Goal: Task Accomplishment & Management: Use online tool/utility

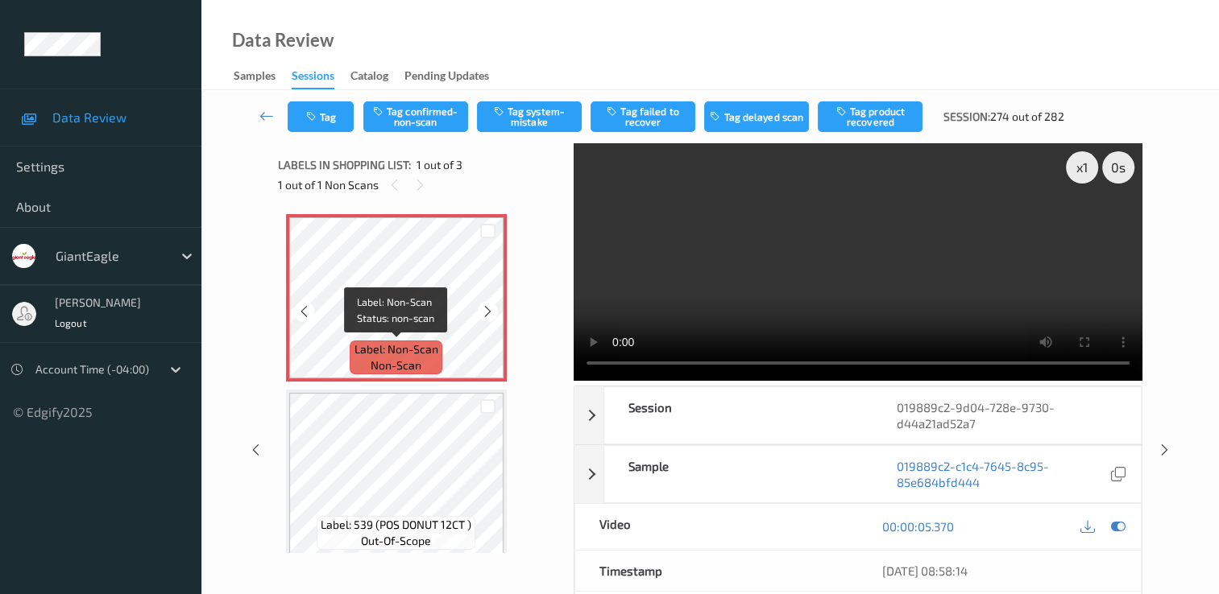
click at [416, 367] on span "non-scan" at bounding box center [395, 366] width 51 height 16
click at [419, 110] on button "Tag confirmed-non-scan" at bounding box center [415, 116] width 105 height 31
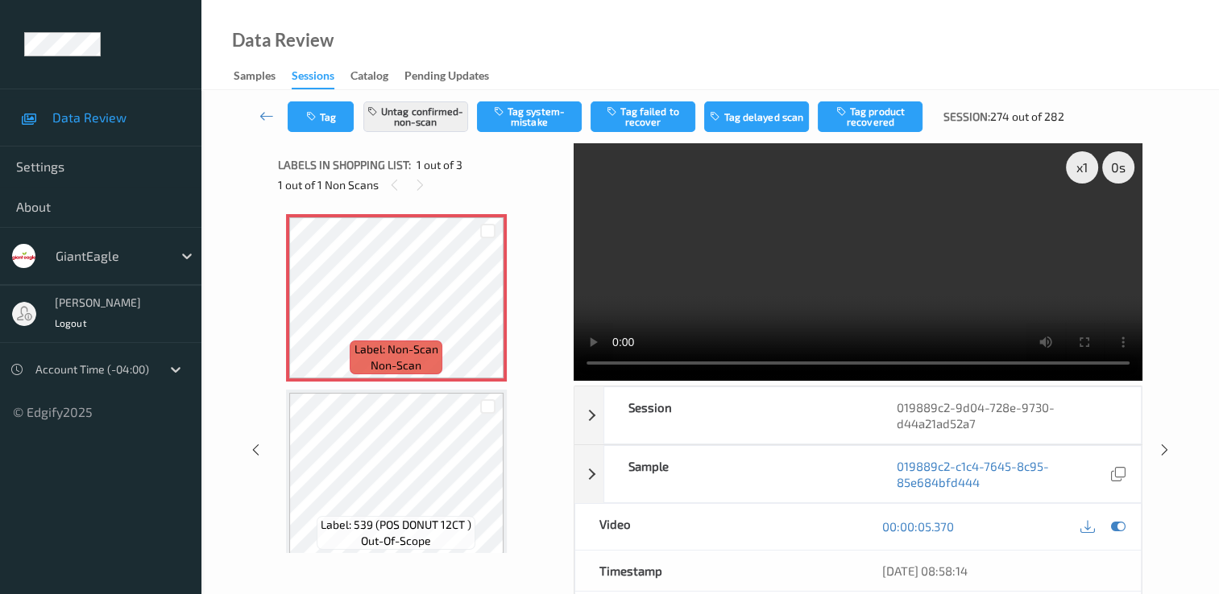
click at [1121, 87] on div "Data Review Samples Sessions Catalog Pending Updates" at bounding box center [709, 45] width 1017 height 90
click at [261, 114] on icon at bounding box center [266, 116] width 14 height 16
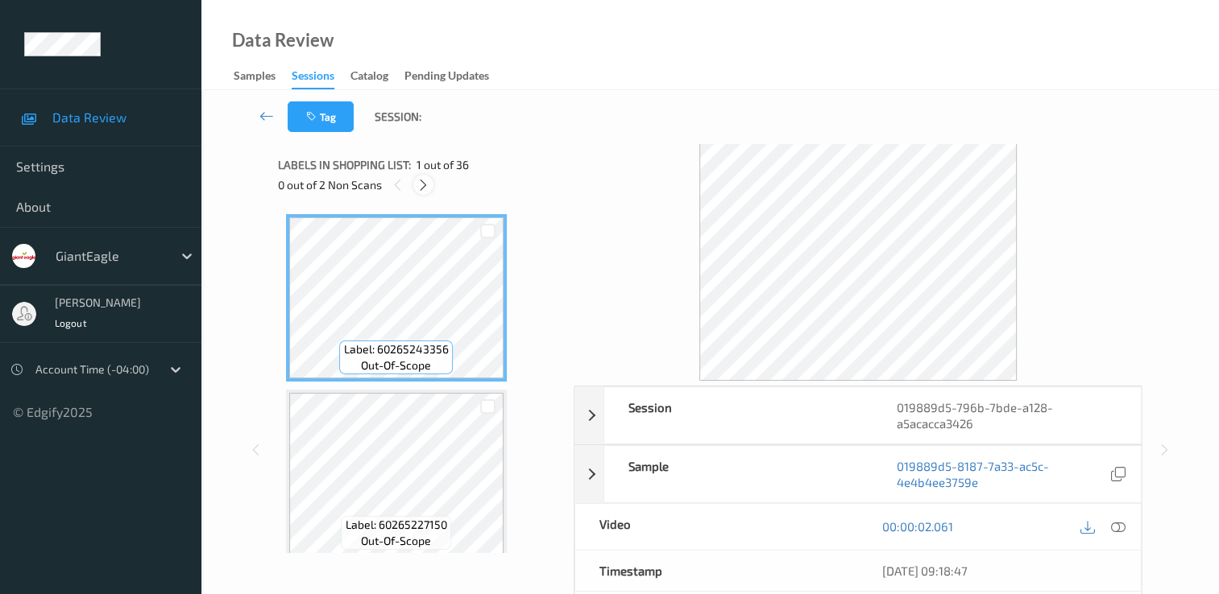
click at [424, 180] on icon at bounding box center [423, 185] width 14 height 14
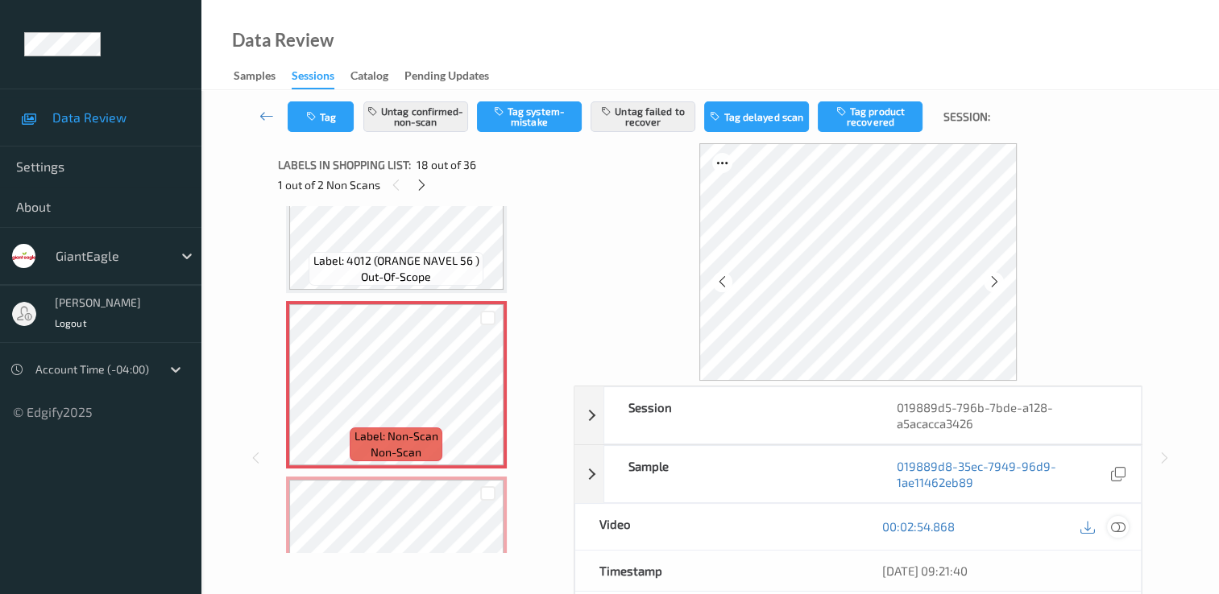
click at [1120, 525] on icon at bounding box center [1118, 526] width 14 height 14
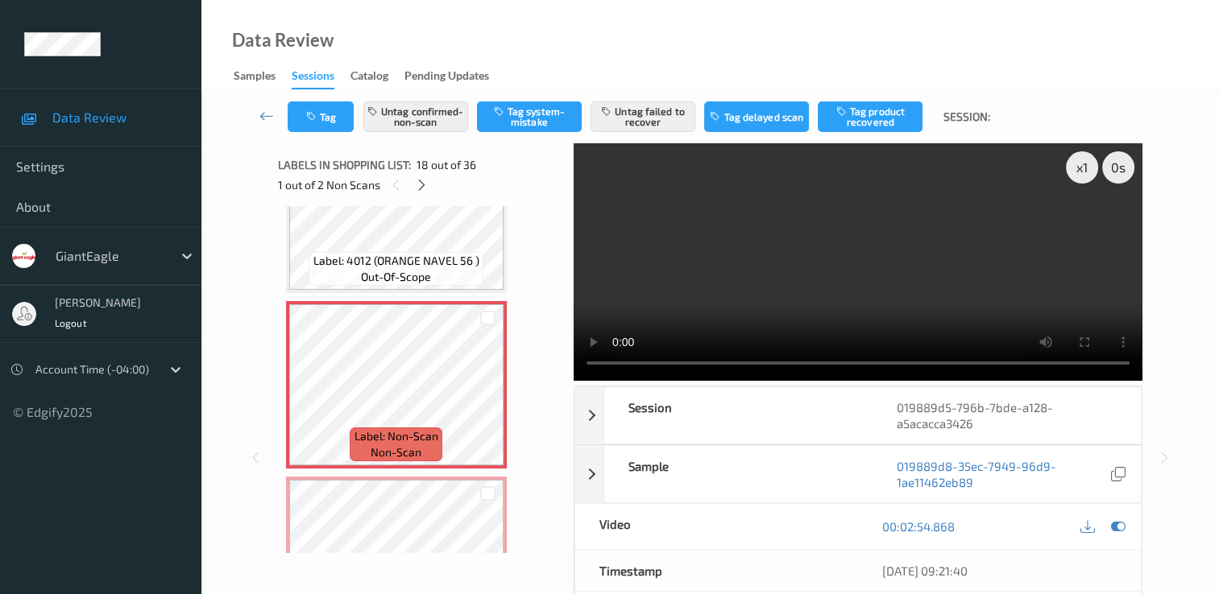
click at [1089, 221] on video at bounding box center [857, 262] width 569 height 238
click at [638, 117] on button "Untag failed to recover" at bounding box center [642, 116] width 105 height 31
click at [889, 117] on button "Tag product recovered" at bounding box center [869, 116] width 105 height 31
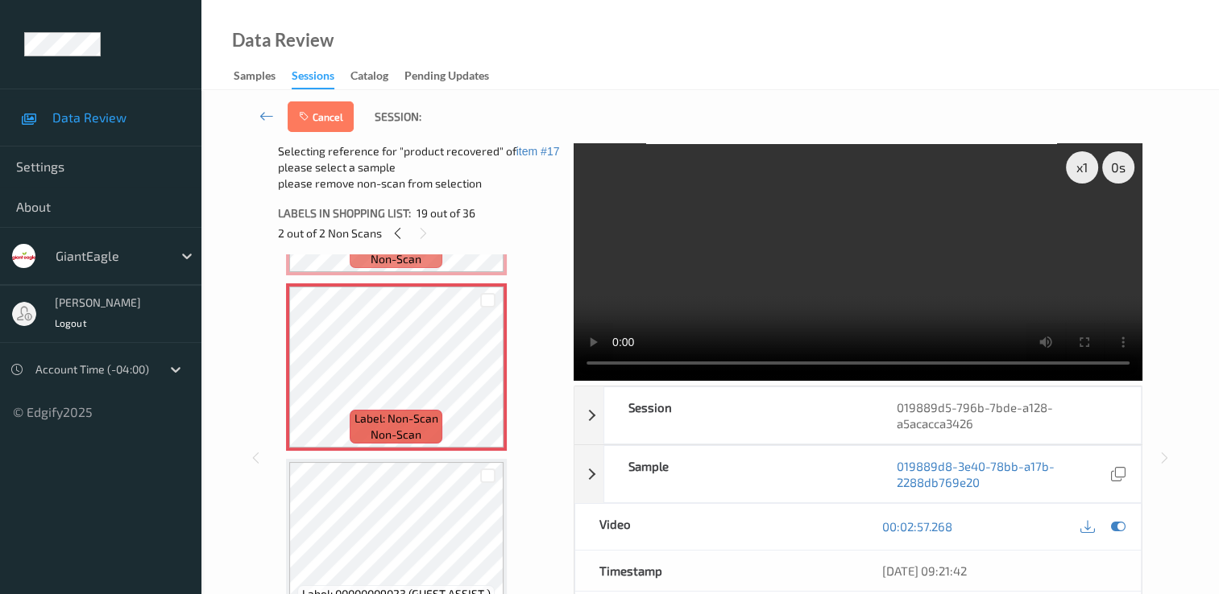
click at [881, 288] on video at bounding box center [857, 262] width 569 height 238
click at [870, 286] on video at bounding box center [857, 262] width 569 height 238
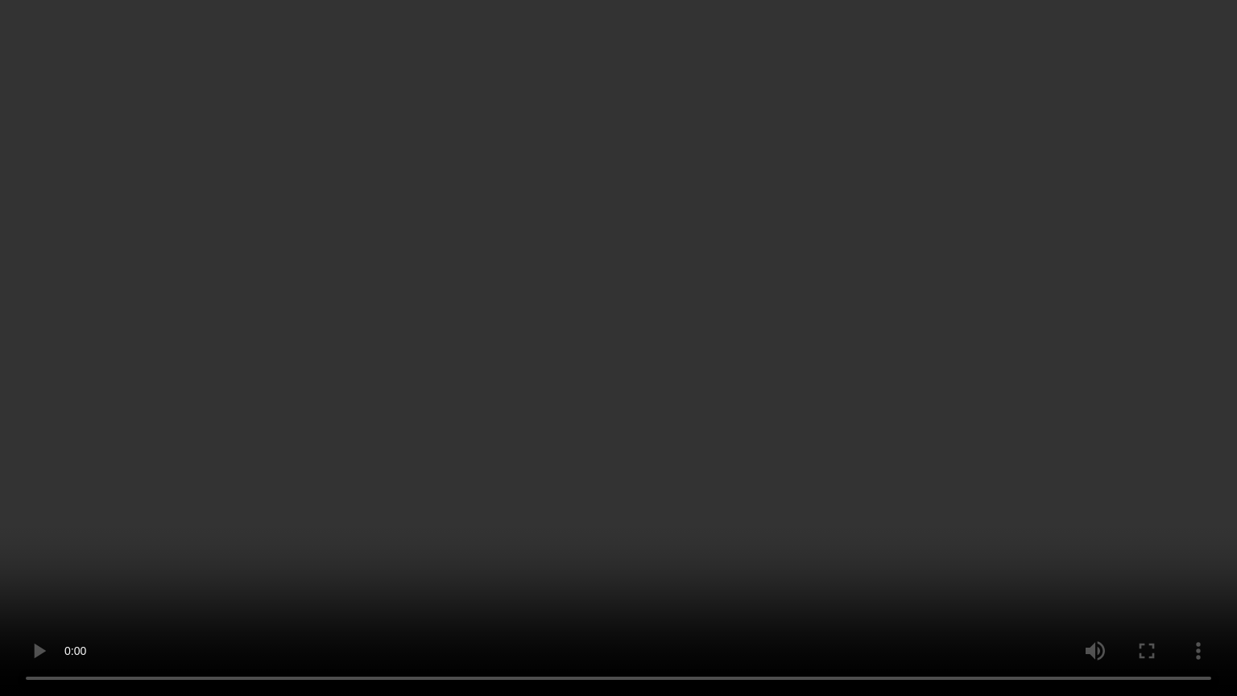
click at [492, 422] on video at bounding box center [618, 348] width 1237 height 696
click at [492, 428] on video at bounding box center [618, 348] width 1237 height 696
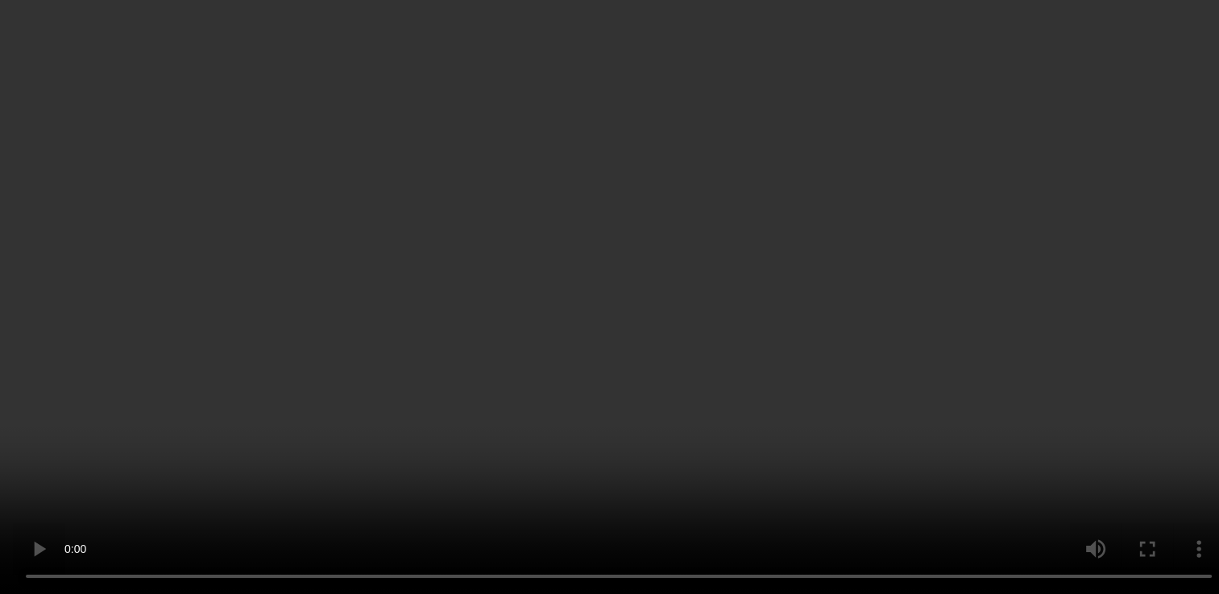
scroll to position [2898, 0]
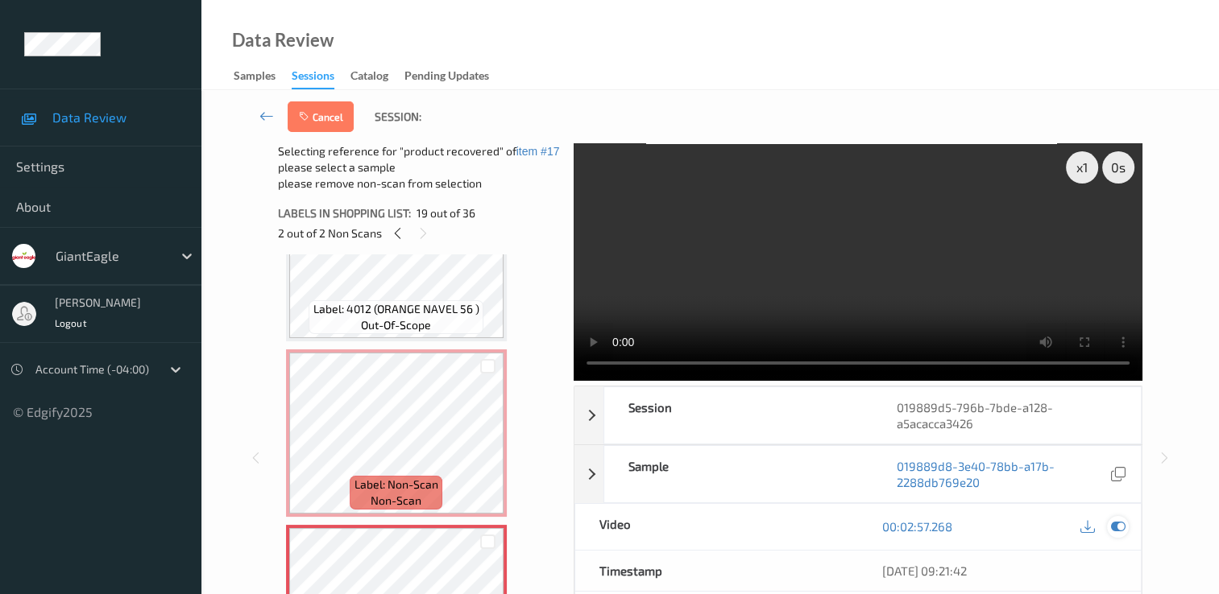
click at [1115, 524] on icon at bounding box center [1118, 526] width 14 height 14
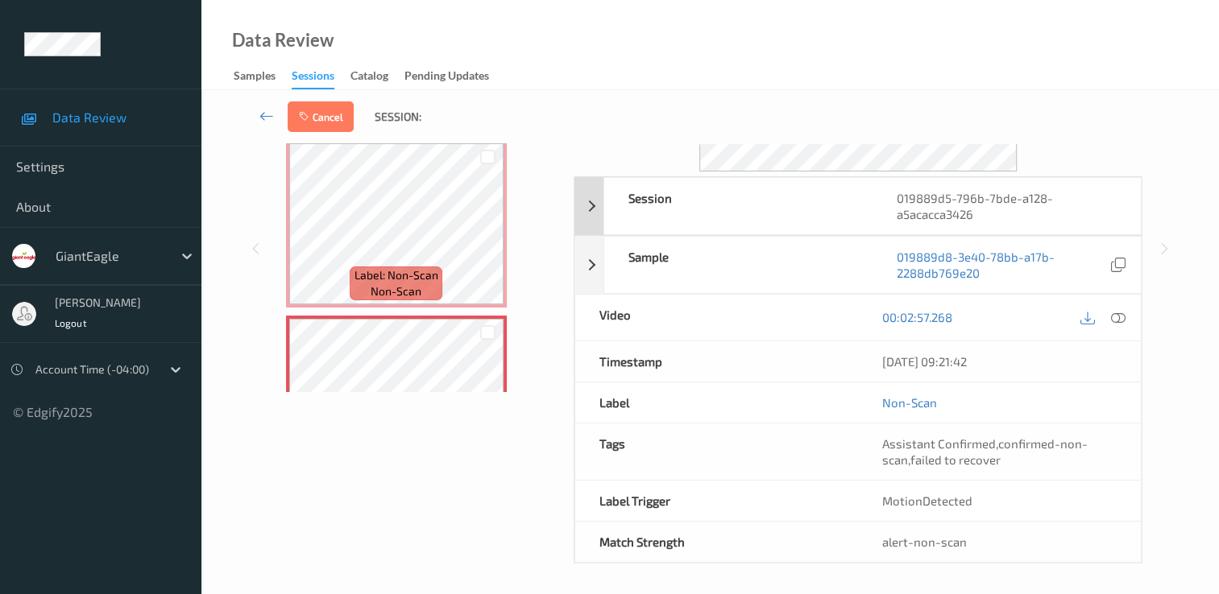
scroll to position [0, 0]
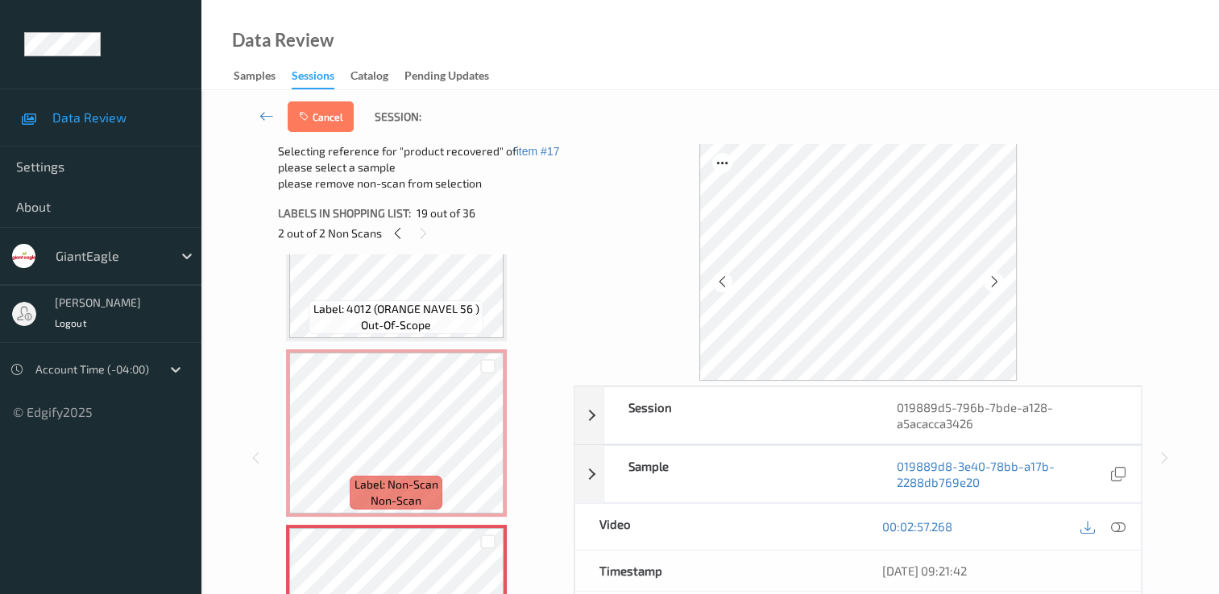
click at [383, 118] on span "Session:" at bounding box center [398, 117] width 47 height 16
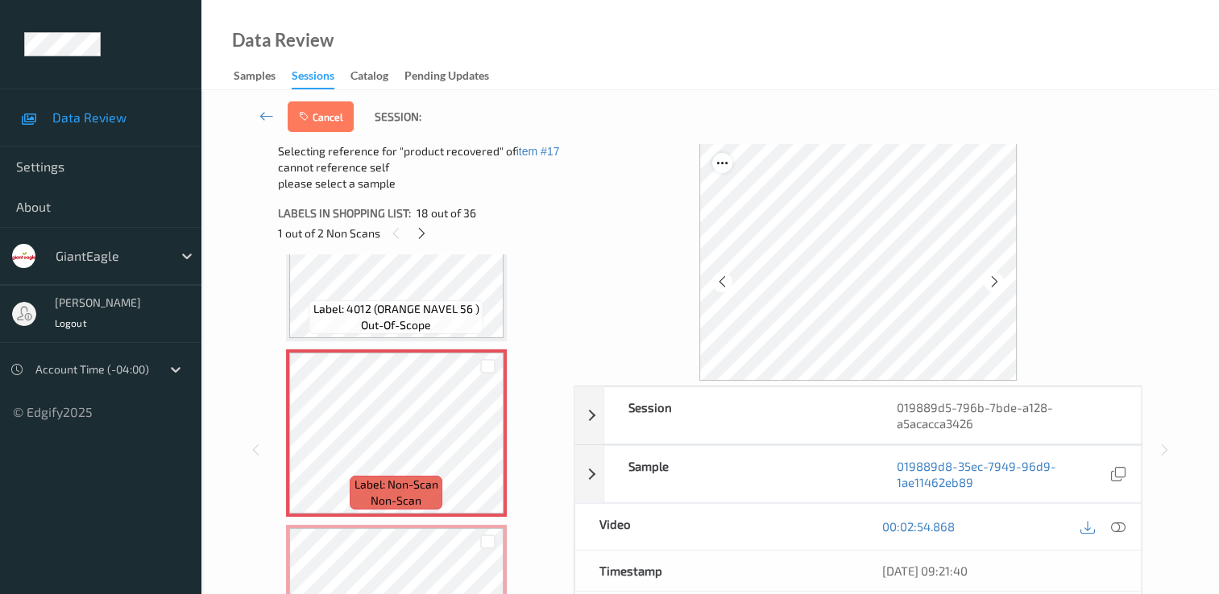
click at [727, 163] on icon at bounding box center [722, 163] width 14 height 14
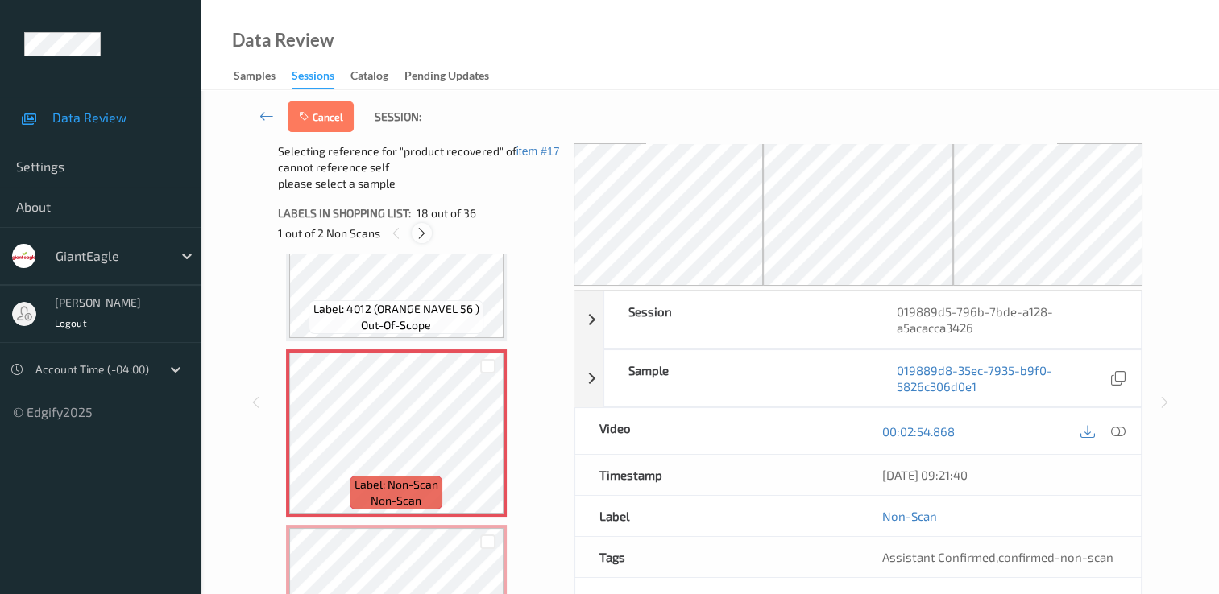
click at [422, 235] on icon at bounding box center [422, 233] width 14 height 14
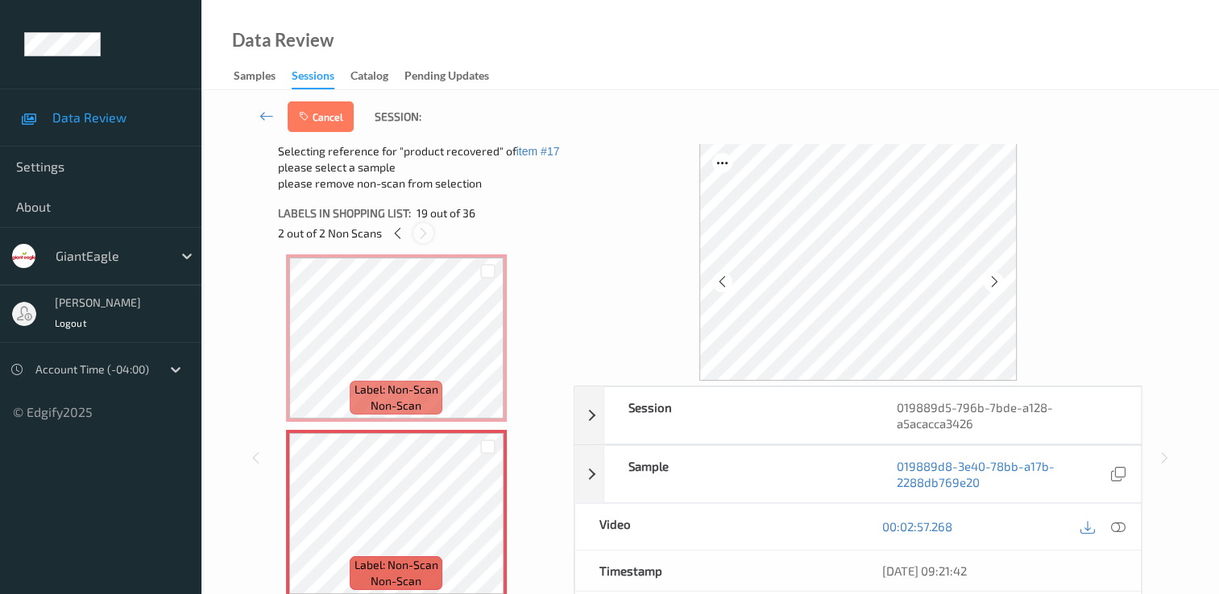
click at [422, 235] on icon at bounding box center [423, 233] width 14 height 14
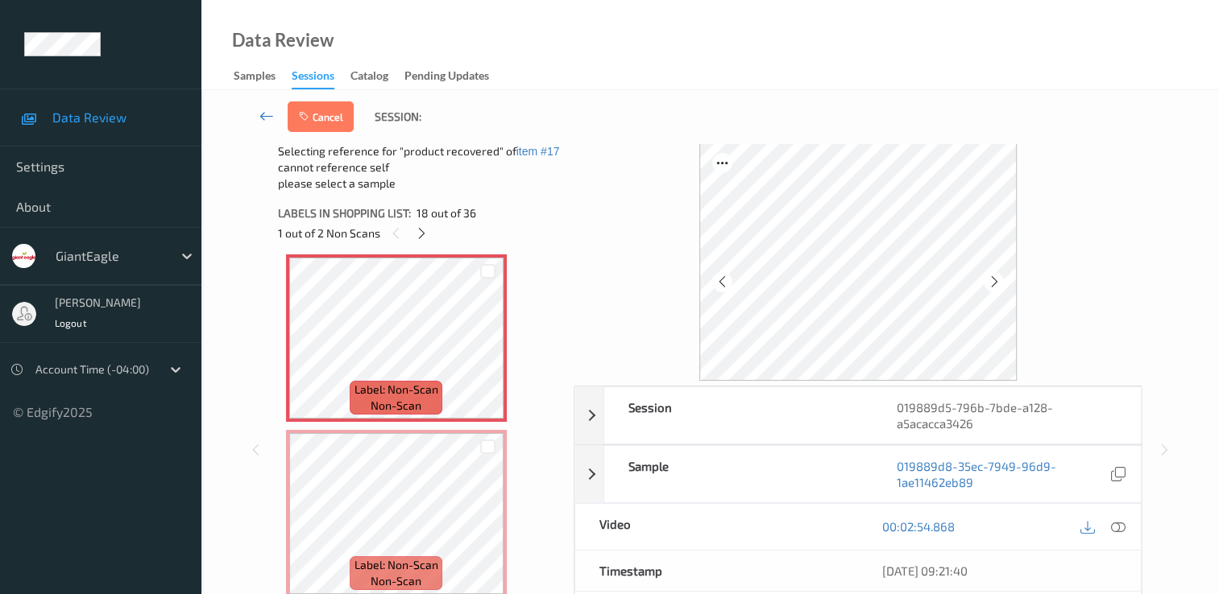
click at [266, 118] on icon at bounding box center [266, 116] width 14 height 16
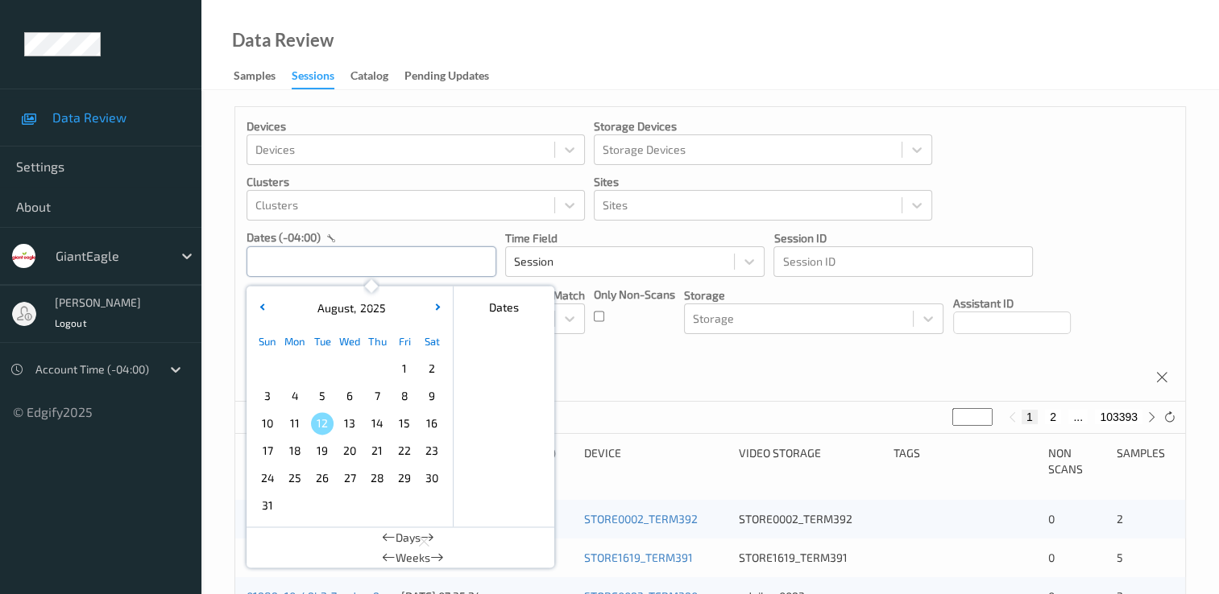
click at [406, 269] on input "text" at bounding box center [371, 261] width 250 height 31
click at [408, 396] on span "8" at bounding box center [404, 396] width 23 height 23
type input "08/08/2025 00:00 -> 08/08/2025 23:59"
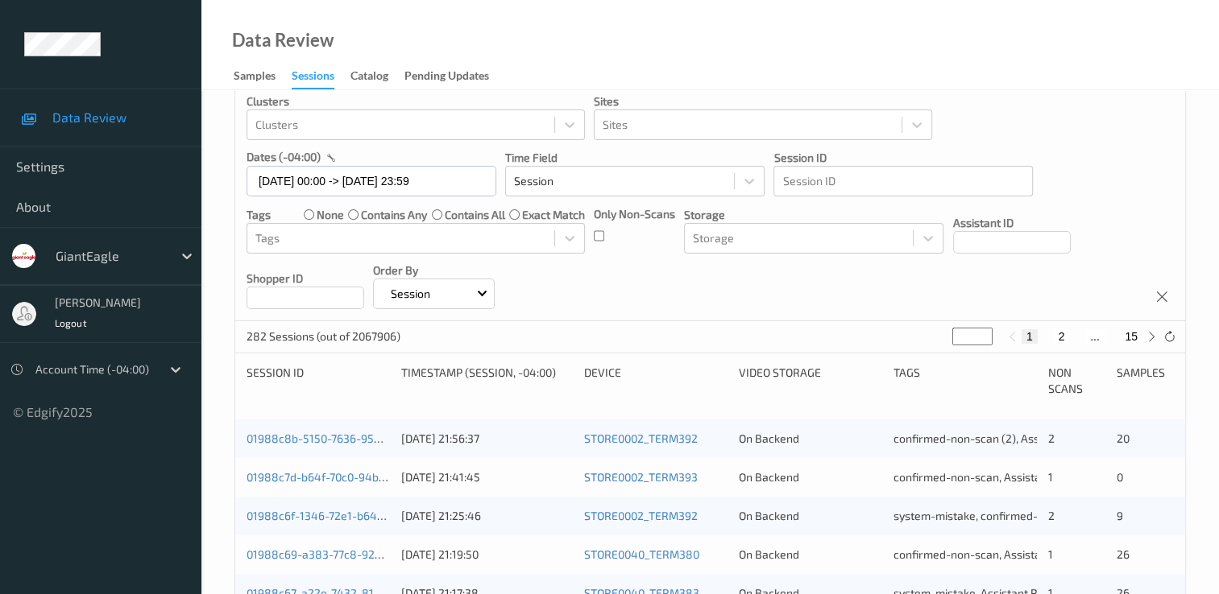
scroll to position [161, 0]
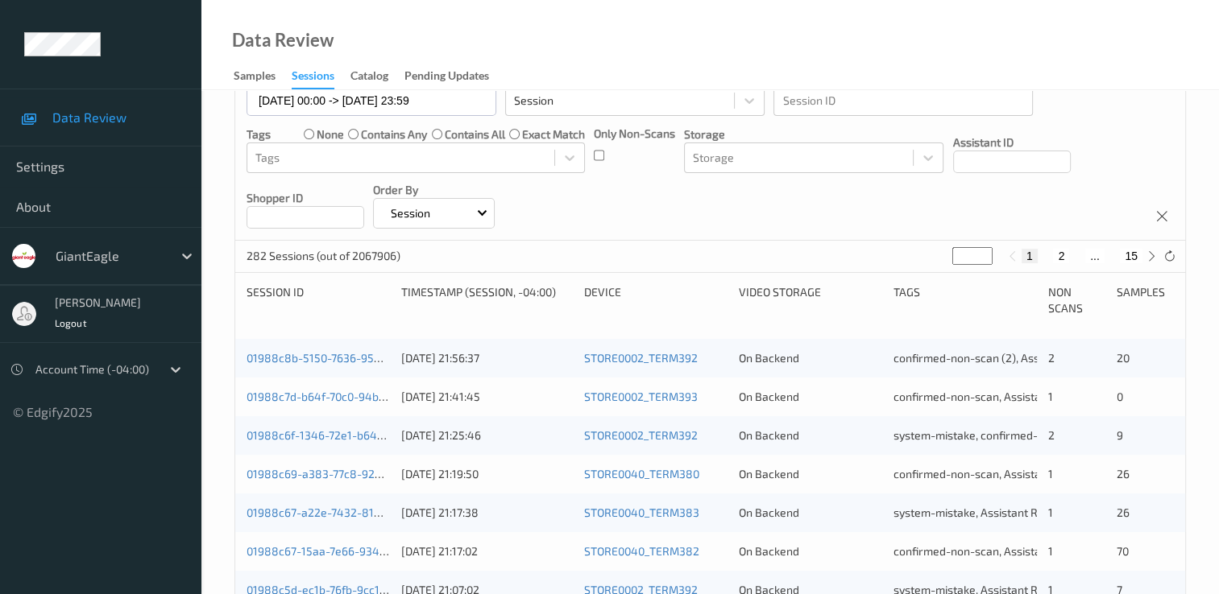
click at [1128, 259] on button "15" at bounding box center [1130, 256] width 23 height 14
type input "**"
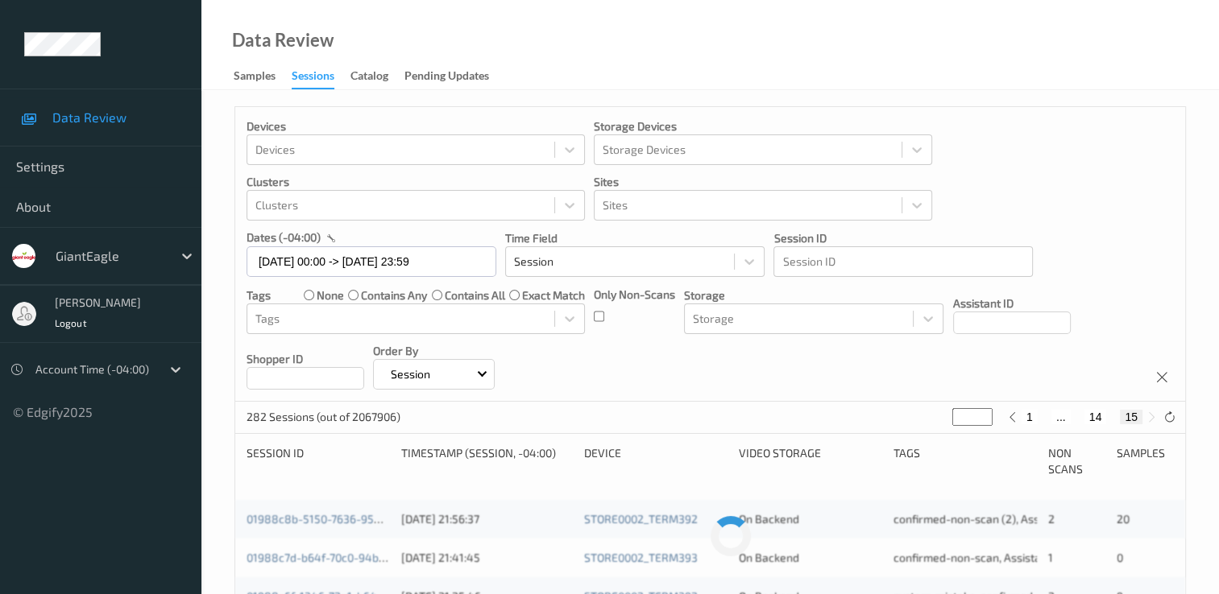
scroll to position [0, 0]
click at [1093, 417] on button "14" at bounding box center [1095, 417] width 23 height 14
type input "**"
click at [1107, 418] on button "14" at bounding box center [1104, 417] width 23 height 14
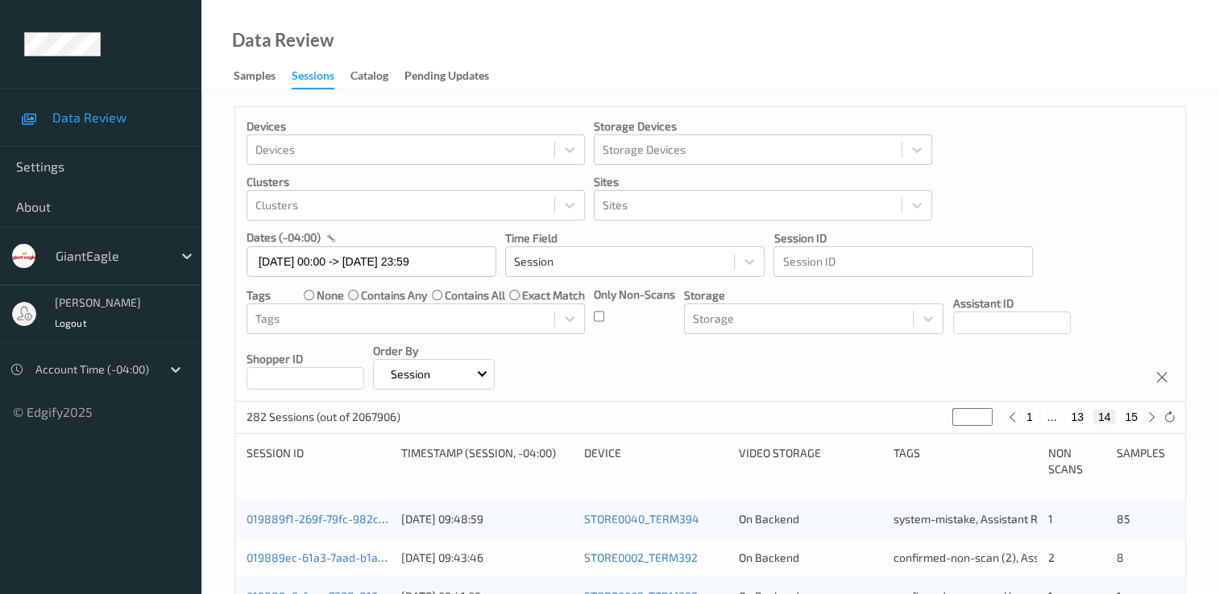
click at [1107, 418] on button "14" at bounding box center [1104, 417] width 23 height 14
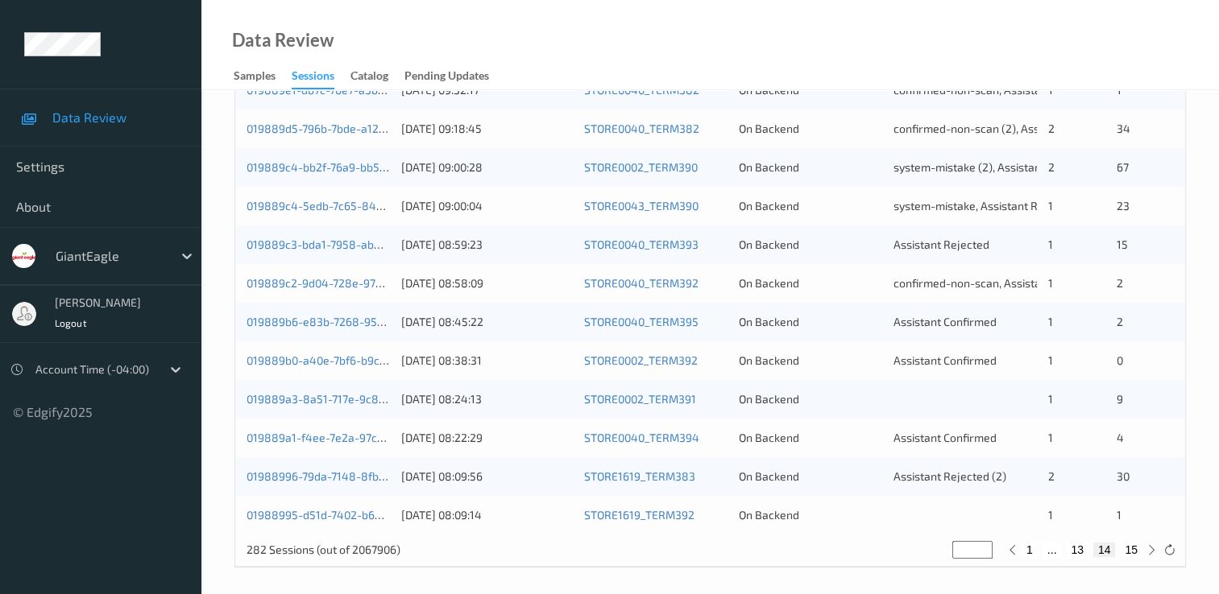
scroll to position [743, 0]
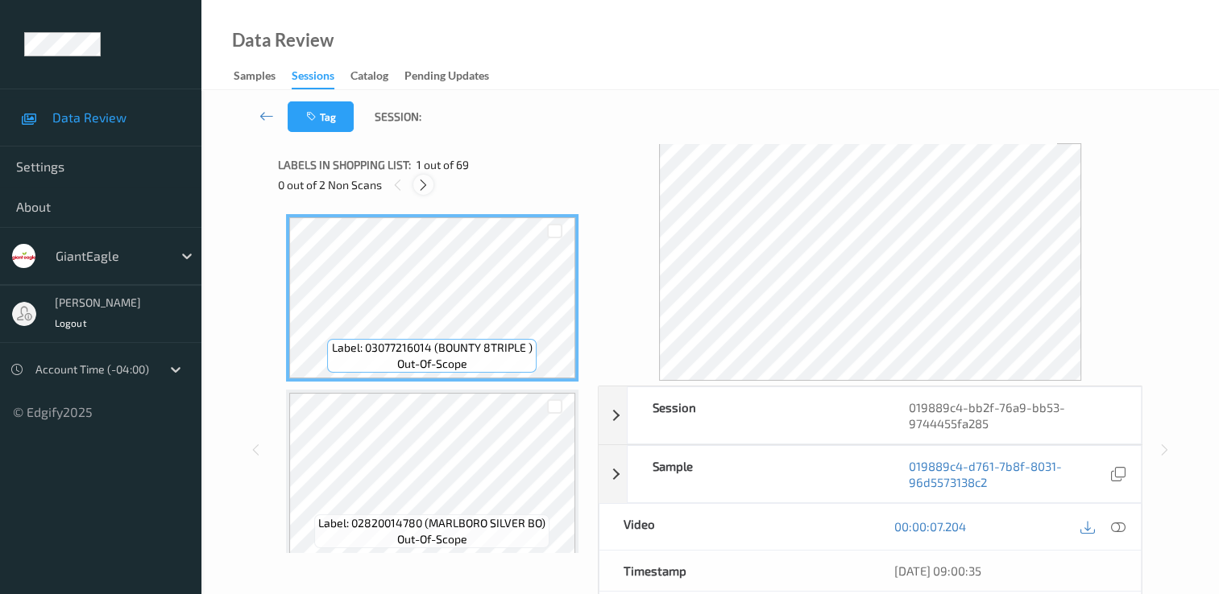
click at [425, 188] on icon at bounding box center [423, 185] width 14 height 14
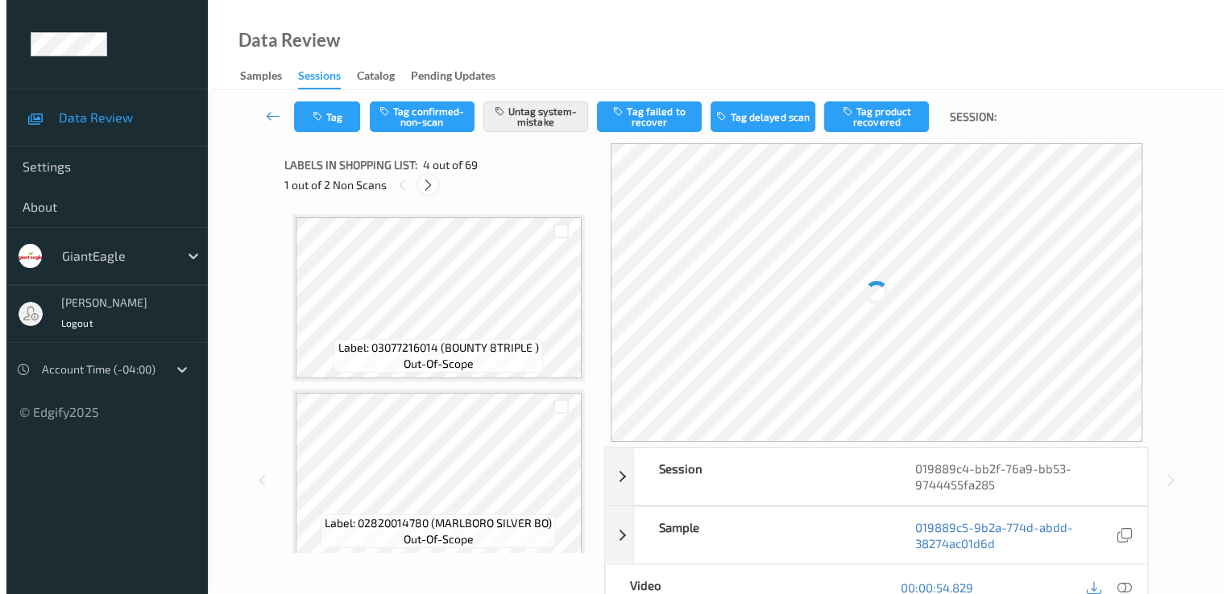
scroll to position [359, 0]
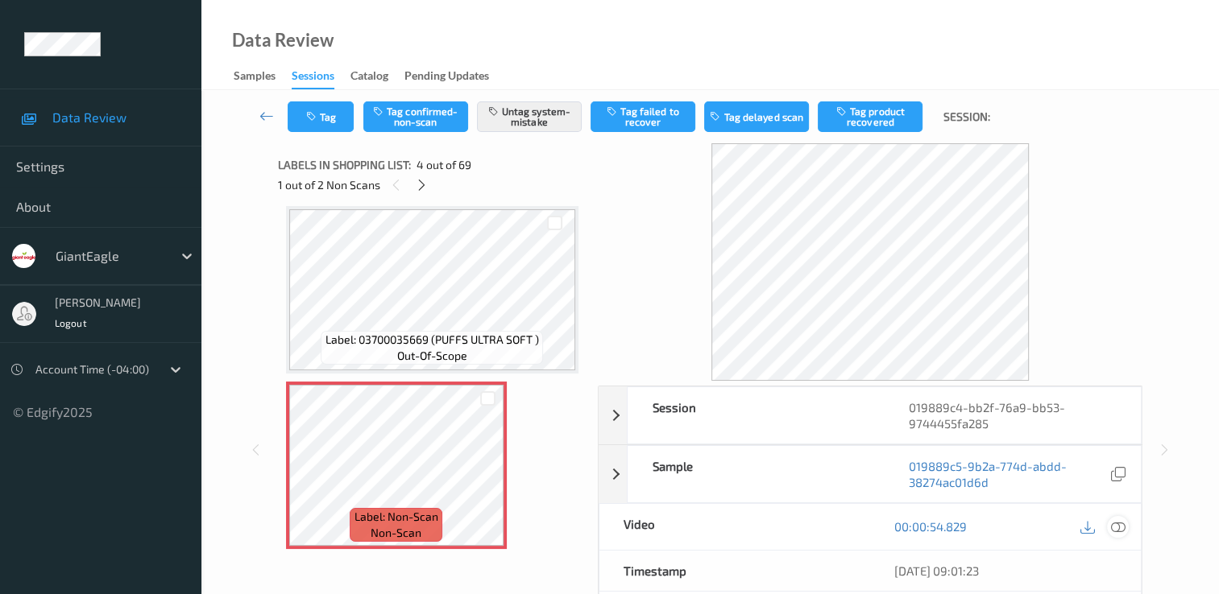
drag, startPoint x: 1115, startPoint y: 524, endPoint x: 1111, endPoint y: 499, distance: 26.1
click at [1116, 524] on icon at bounding box center [1118, 526] width 14 height 14
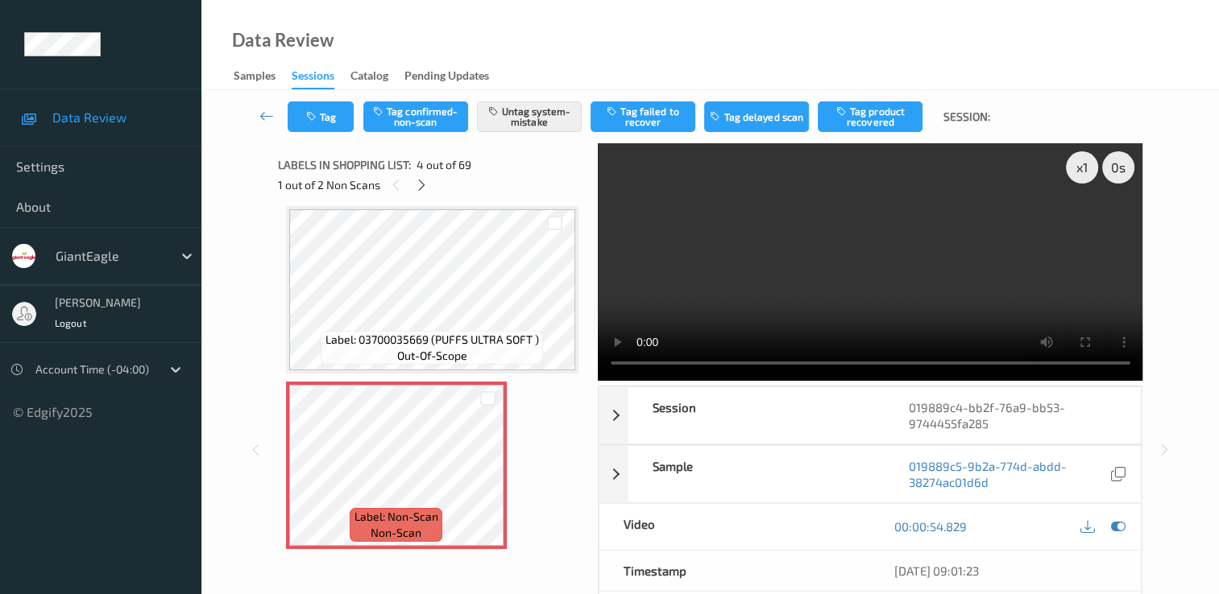
click at [1082, 224] on video at bounding box center [870, 262] width 545 height 238
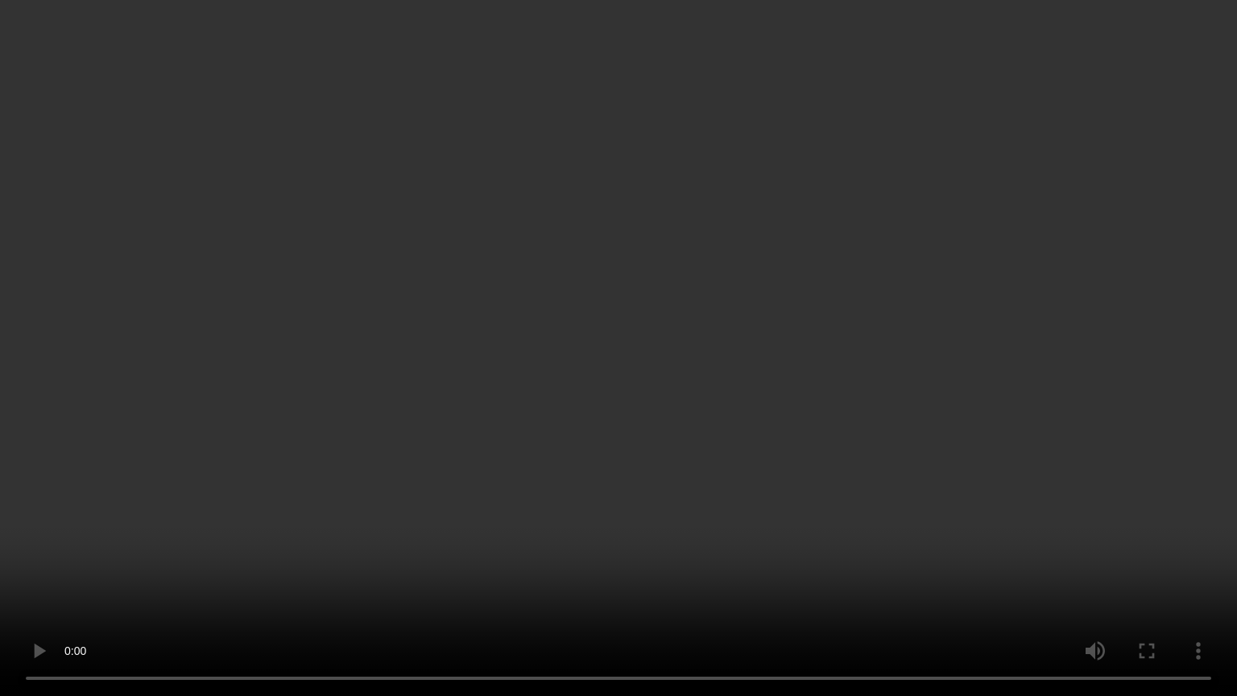
click at [156, 594] on video at bounding box center [618, 348] width 1237 height 696
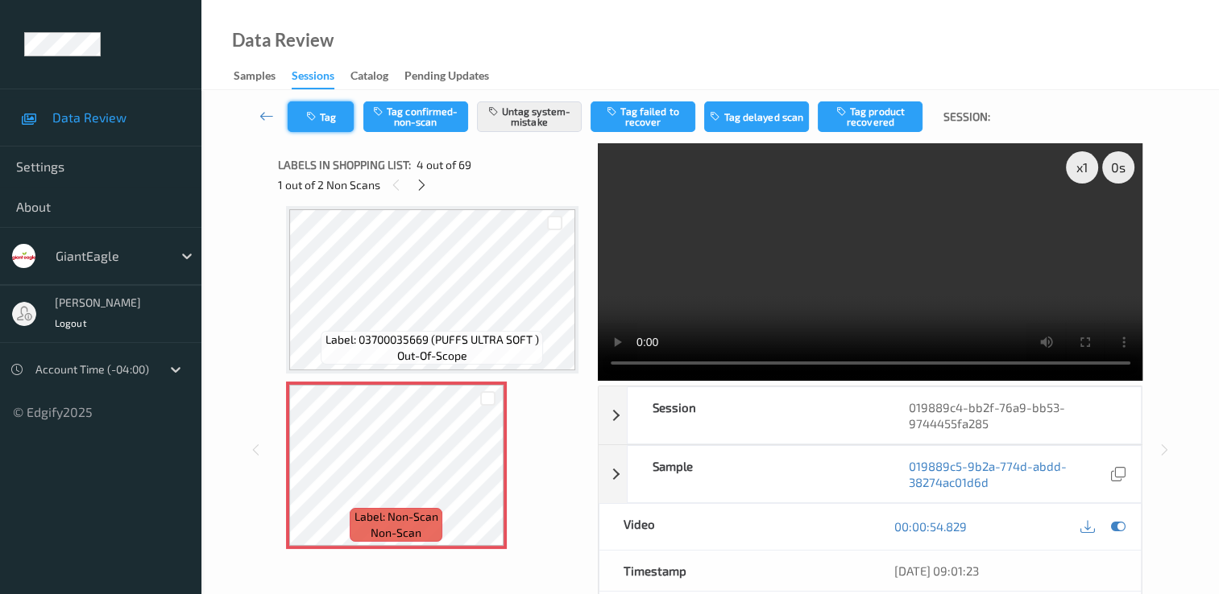
click at [308, 114] on icon "button" at bounding box center [313, 116] width 14 height 11
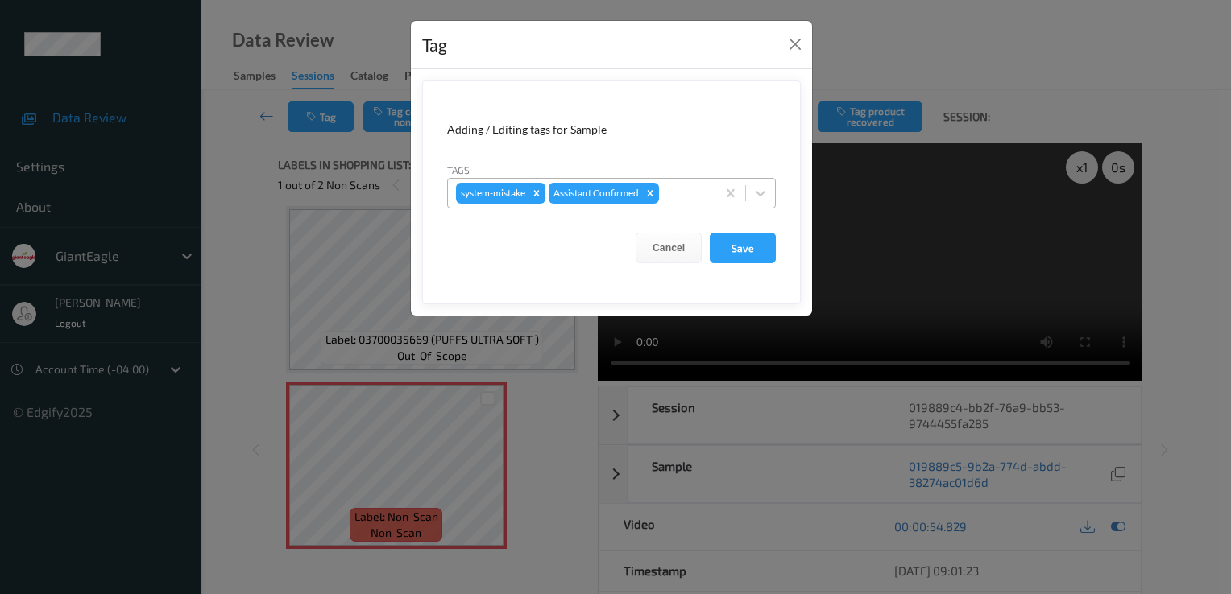
click at [705, 188] on div at bounding box center [685, 193] width 46 height 19
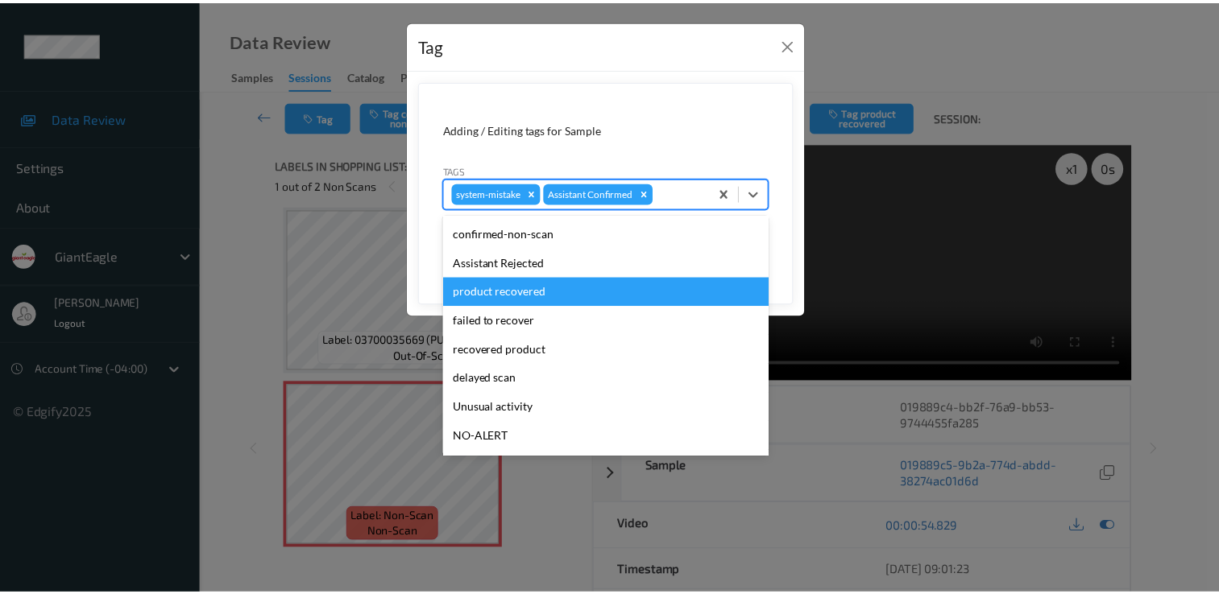
scroll to position [81, 0]
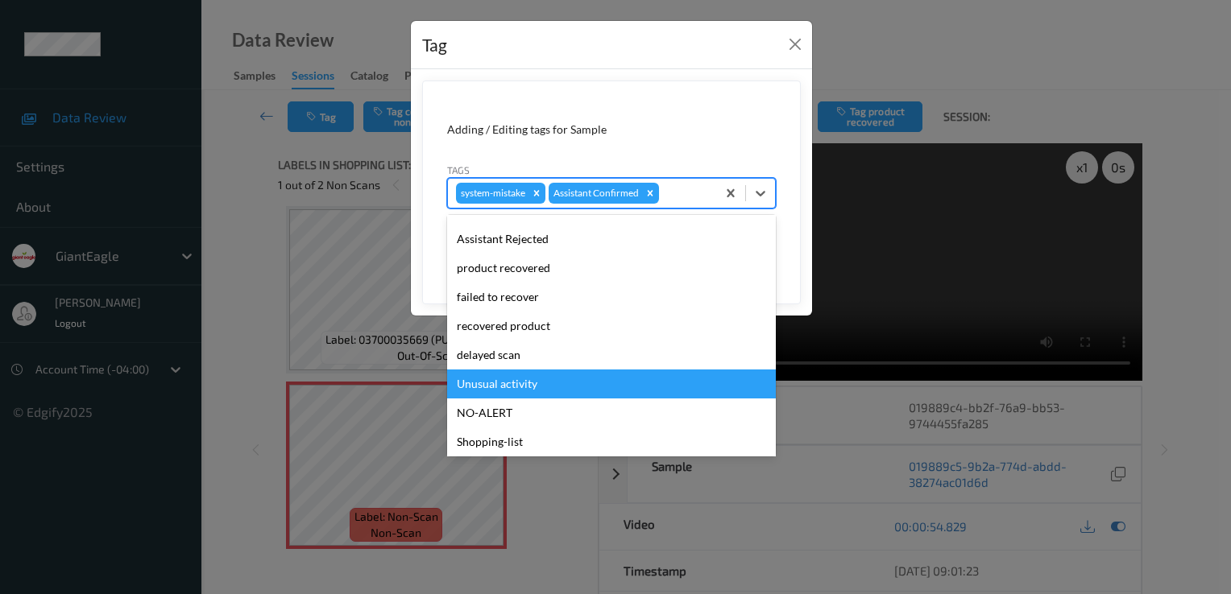
click at [546, 379] on div "Unusual activity" at bounding box center [611, 384] width 329 height 29
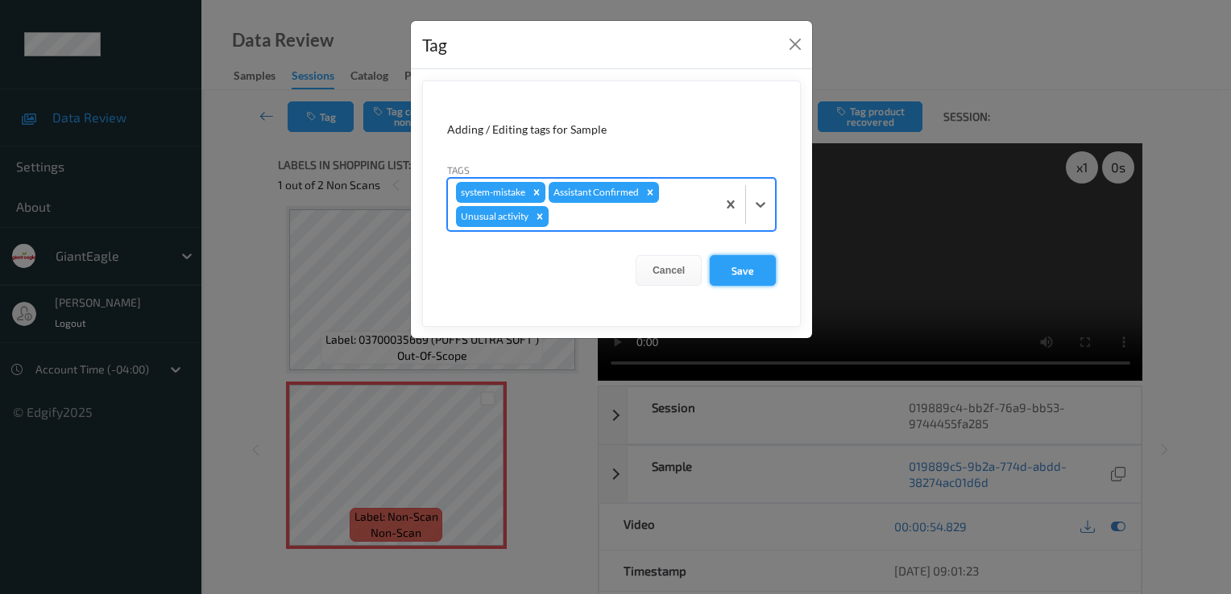
click at [747, 267] on button "Save" at bounding box center [743, 270] width 66 height 31
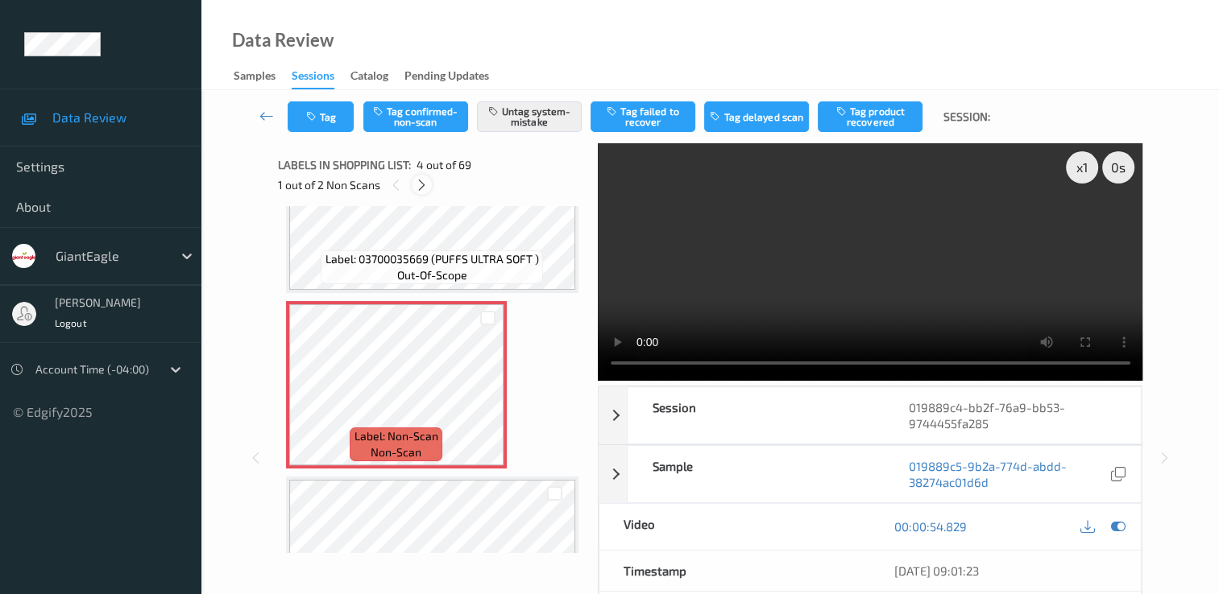
click at [425, 182] on icon at bounding box center [422, 185] width 14 height 14
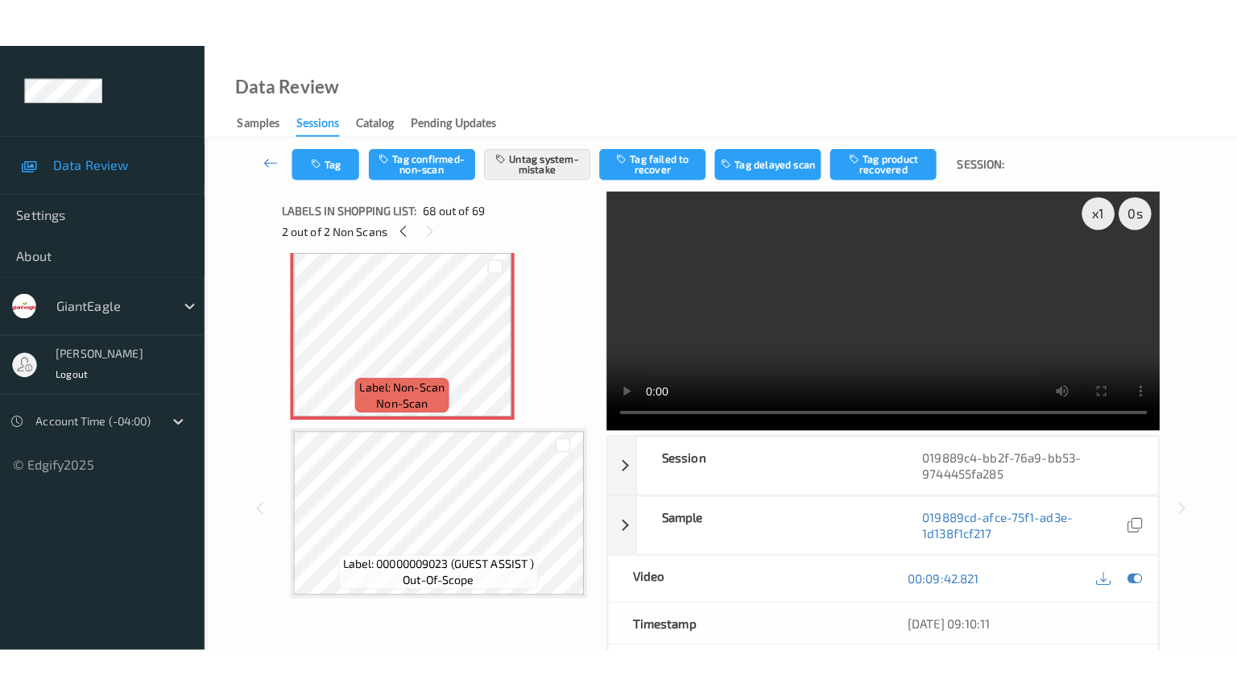
scroll to position [0, 0]
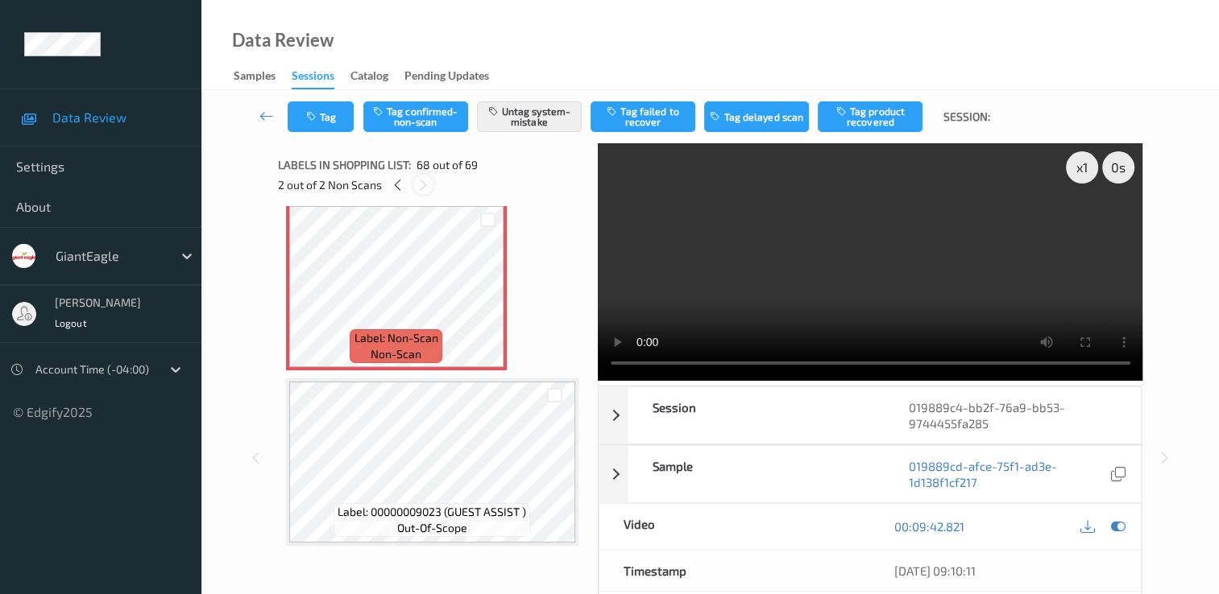
click at [420, 191] on icon at bounding box center [423, 185] width 14 height 14
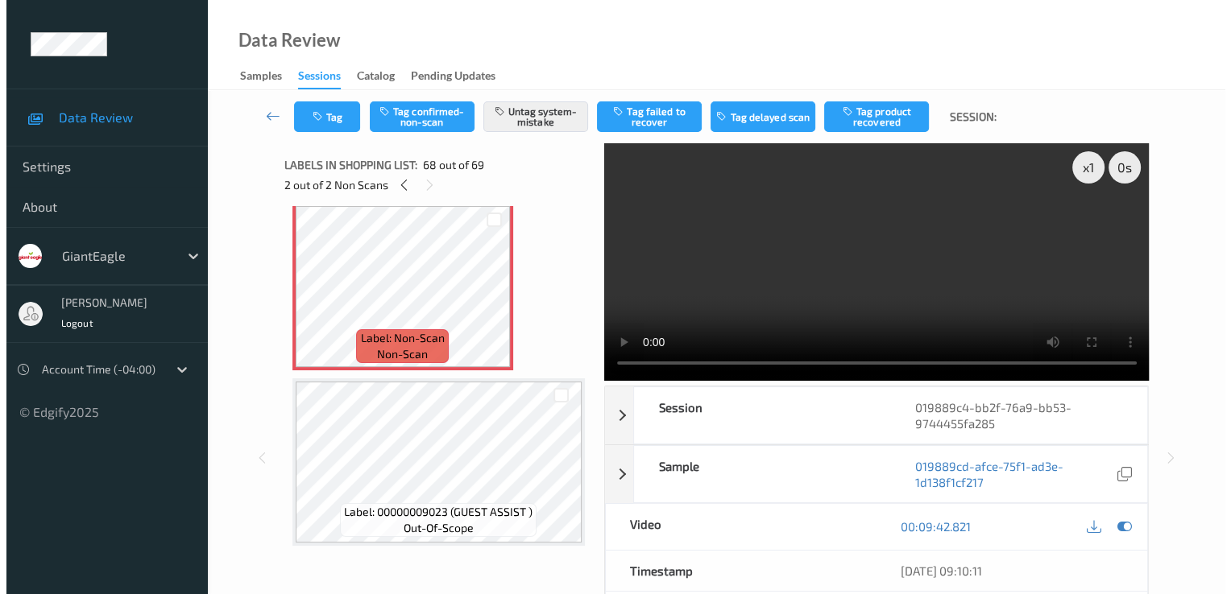
scroll to position [11674, 0]
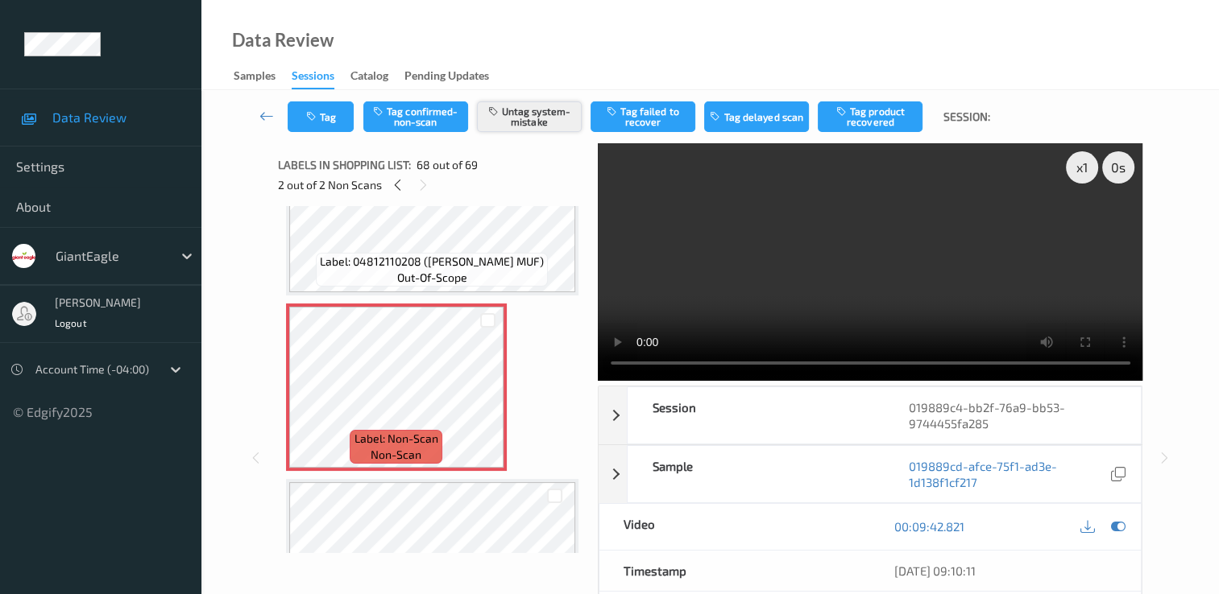
click at [535, 120] on button "Untag system-mistake" at bounding box center [529, 116] width 105 height 31
click at [308, 117] on icon "button" at bounding box center [313, 116] width 14 height 11
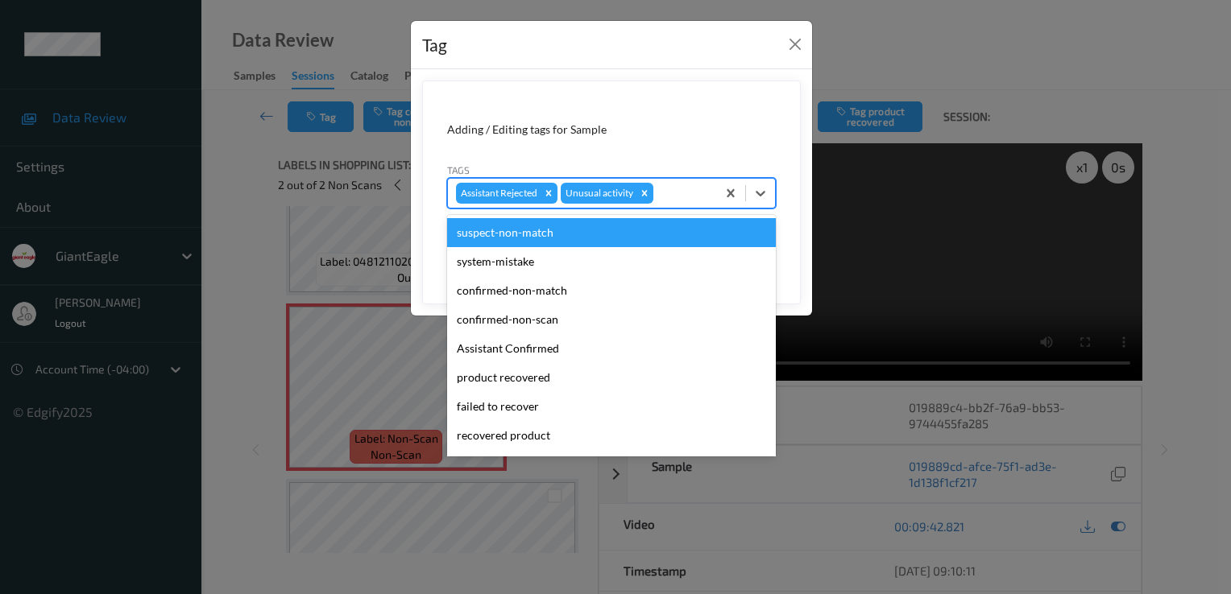
click at [674, 195] on div at bounding box center [682, 193] width 52 height 19
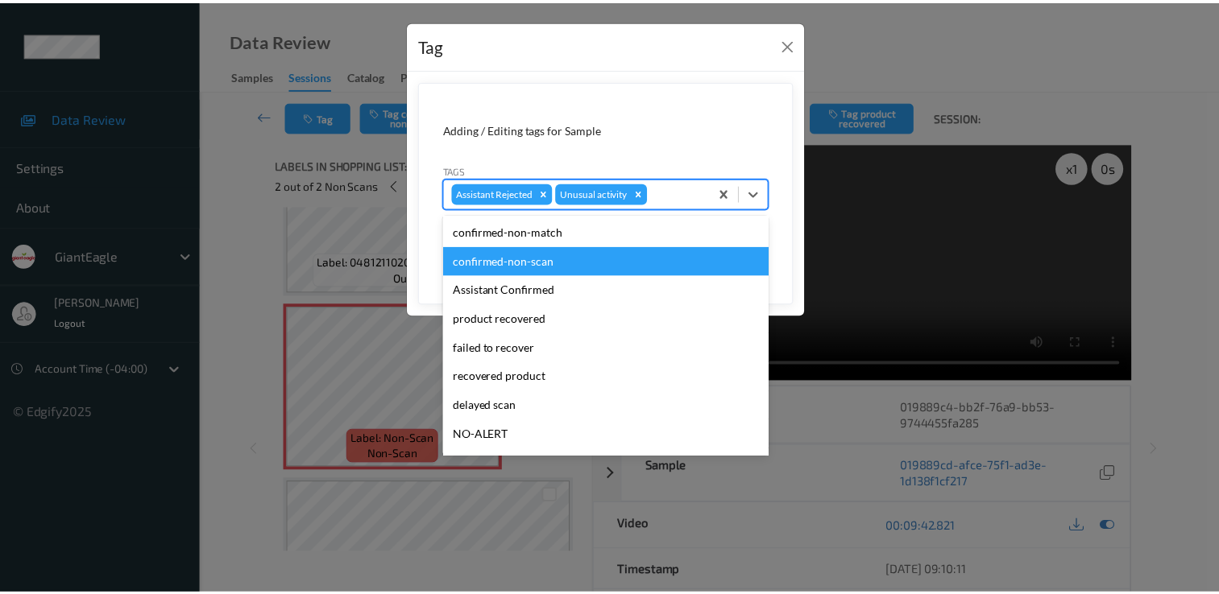
scroll to position [113, 0]
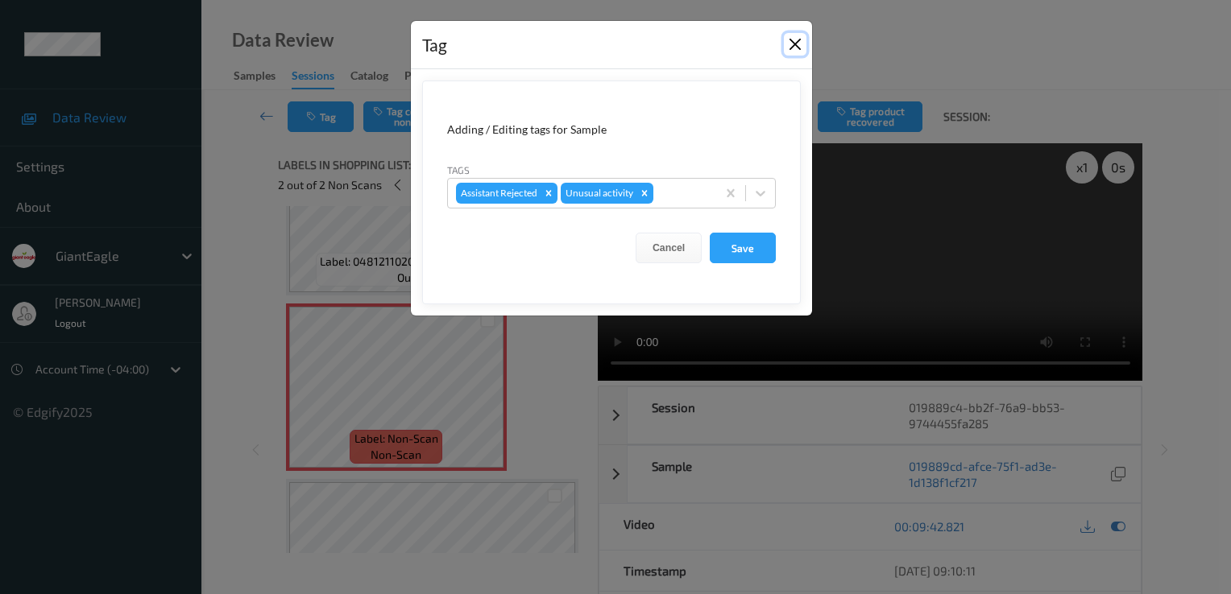
click at [801, 35] on button "Close" at bounding box center [795, 44] width 23 height 23
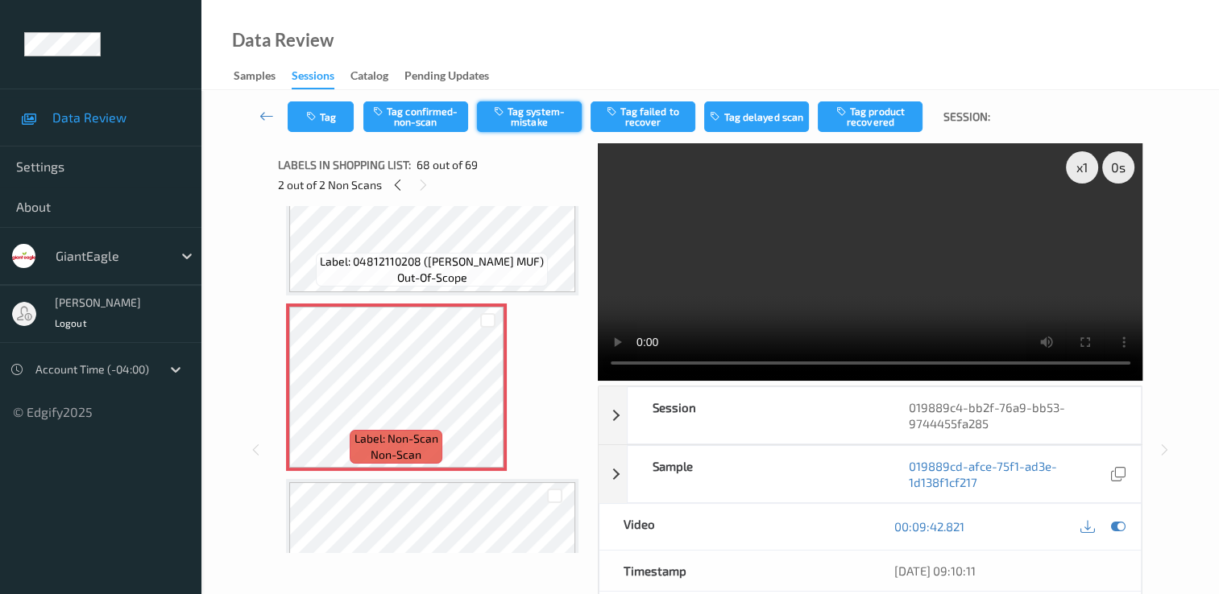
click at [552, 116] on button "Tag system-mistake" at bounding box center [529, 116] width 105 height 31
click at [312, 118] on icon "button" at bounding box center [313, 116] width 14 height 11
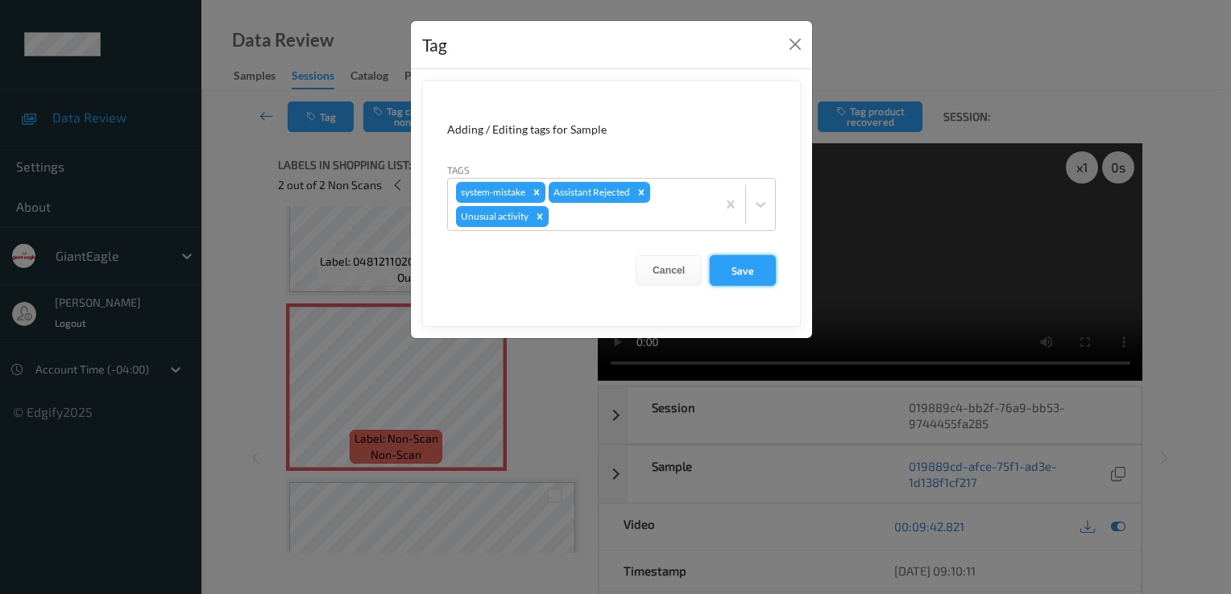
click at [742, 271] on button "Save" at bounding box center [743, 270] width 66 height 31
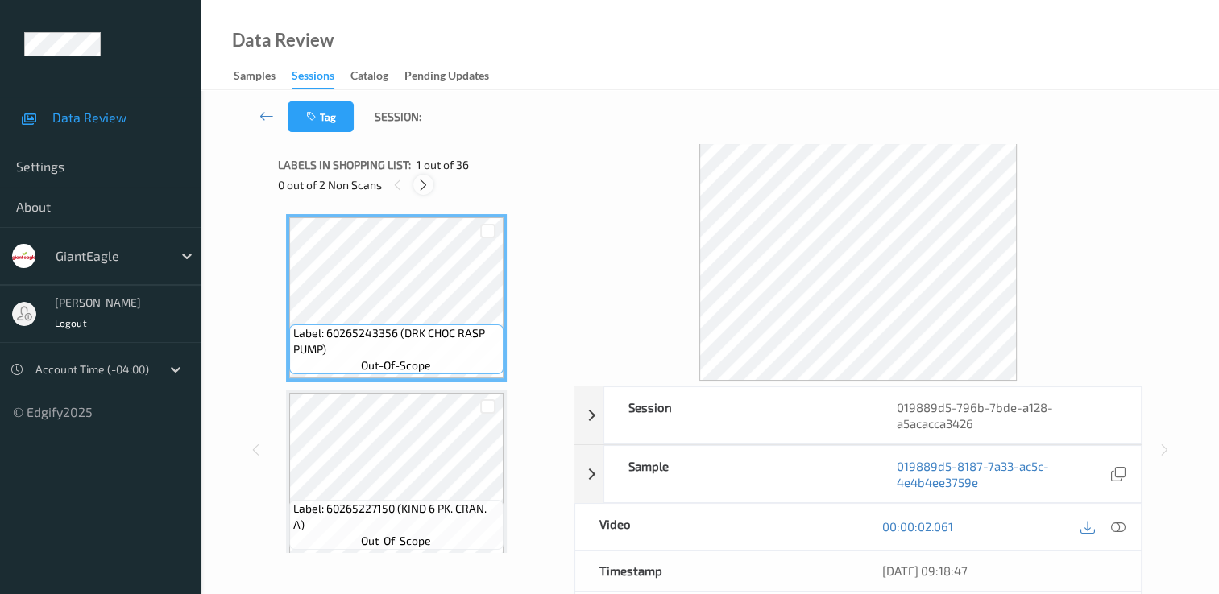
click at [420, 178] on icon at bounding box center [423, 185] width 14 height 14
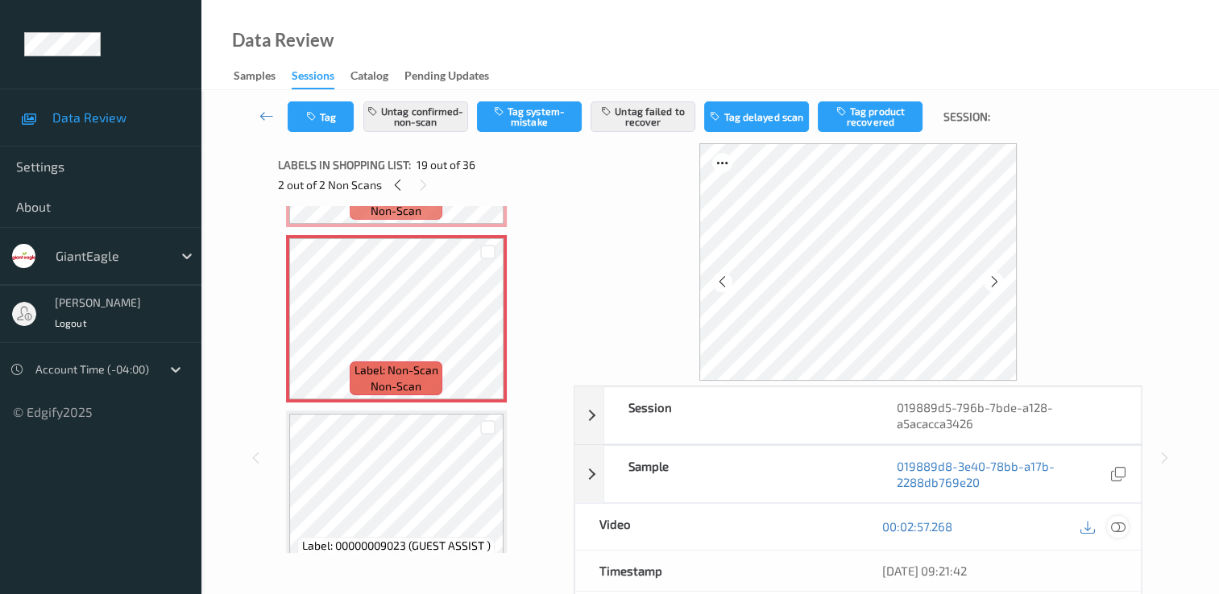
click at [1115, 527] on icon at bounding box center [1118, 526] width 14 height 14
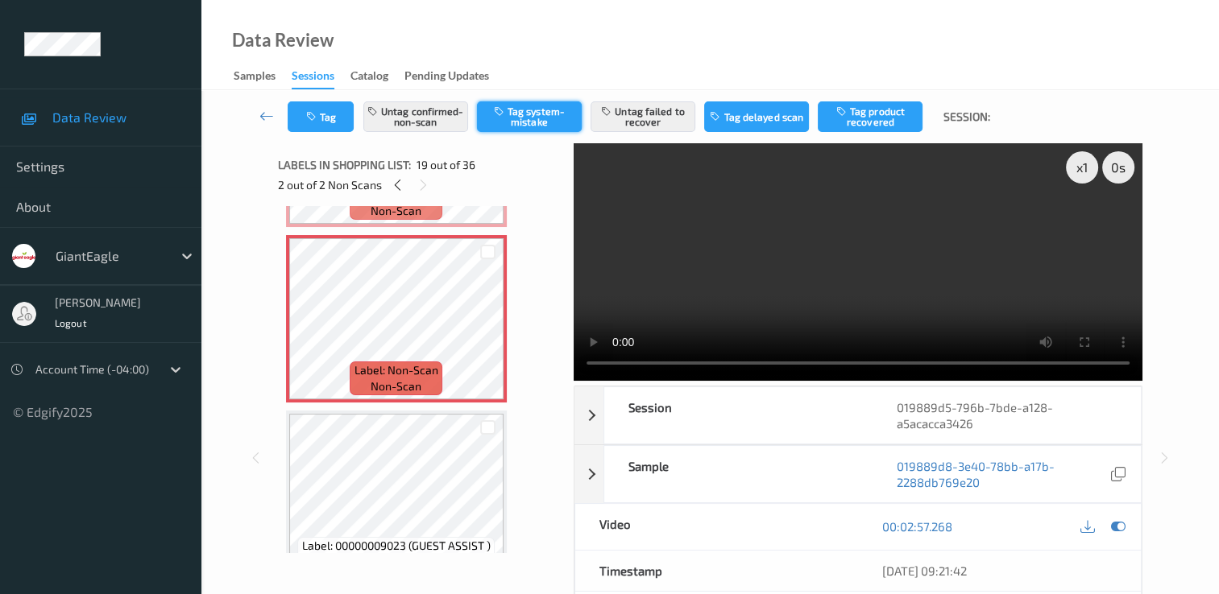
click at [557, 115] on button "Tag system-mistake" at bounding box center [529, 116] width 105 height 31
click at [557, 121] on button "Untag system-mistake" at bounding box center [529, 116] width 105 height 31
